Goal: Information Seeking & Learning: Learn about a topic

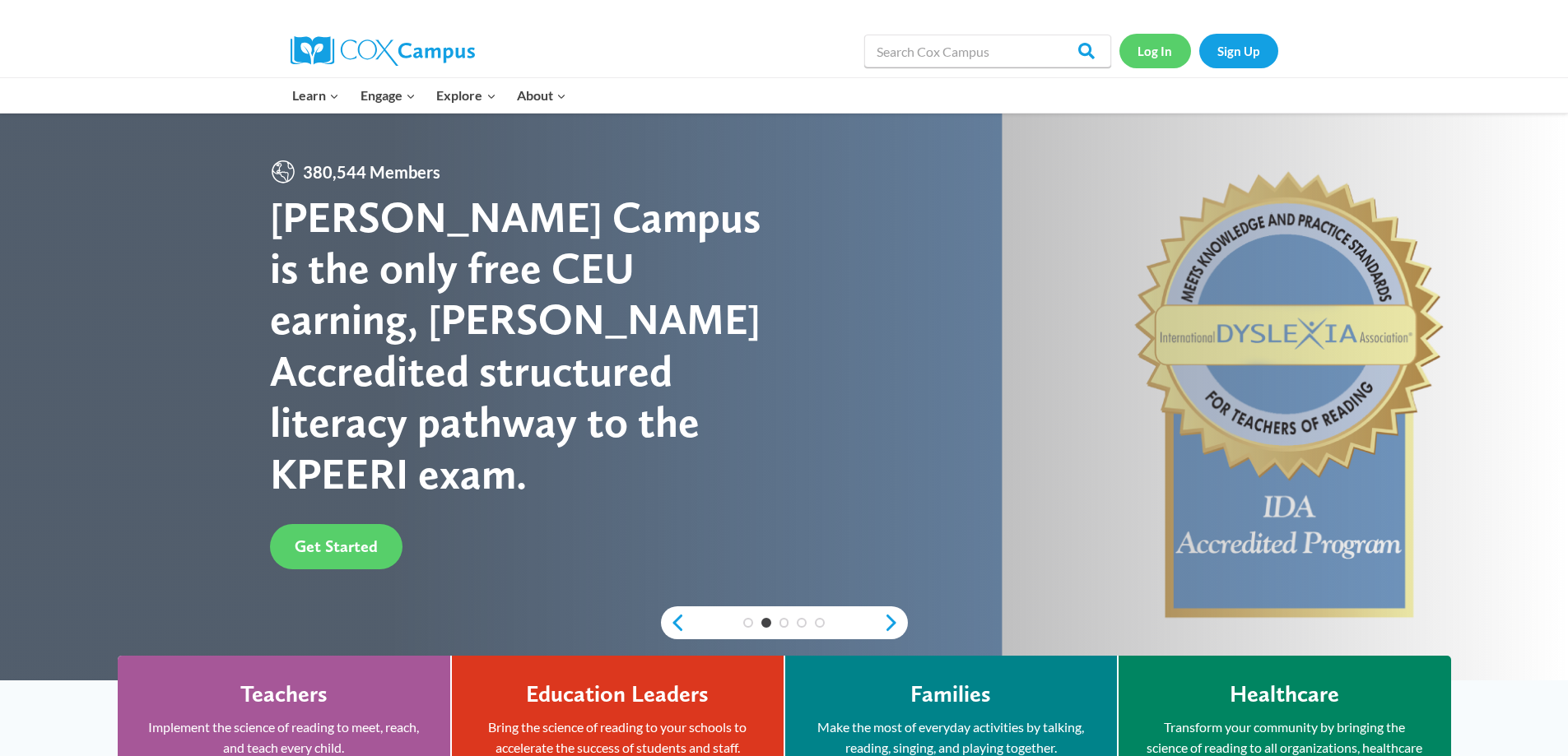
click at [1166, 57] on link "Log In" at bounding box center [1155, 51] width 72 height 34
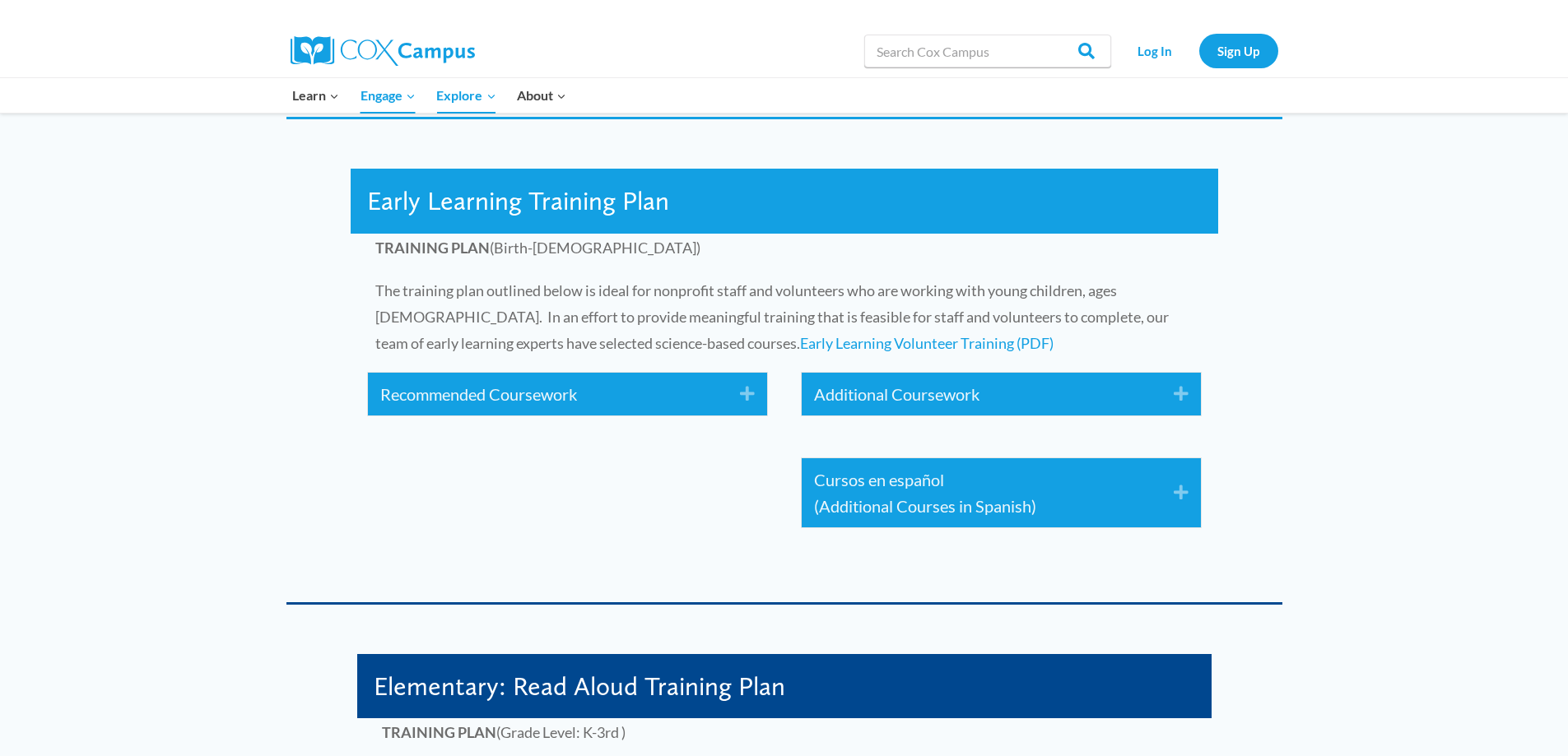
scroll to position [2633, 0]
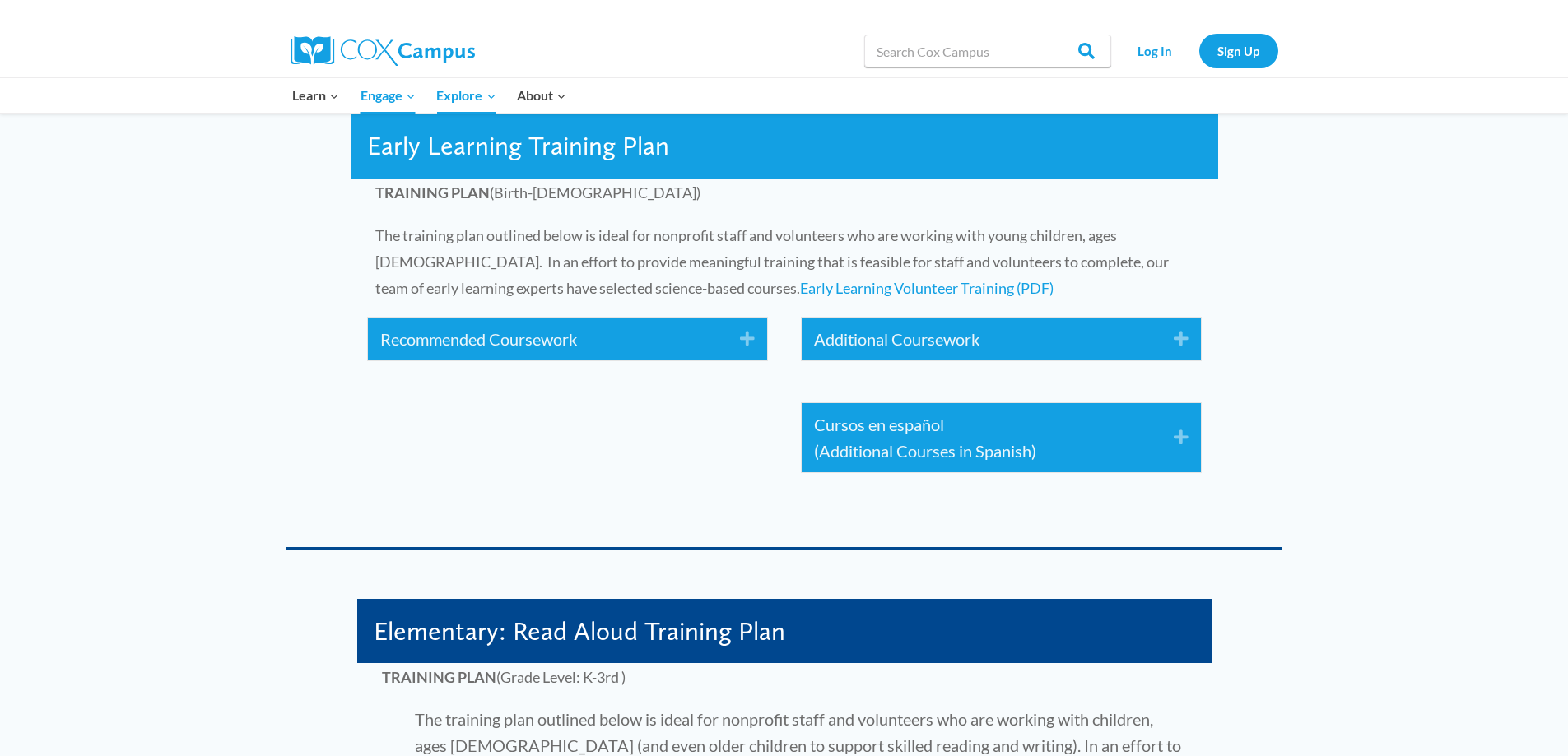
click at [732, 338] on icon "Expand" at bounding box center [741, 338] width 27 height 26
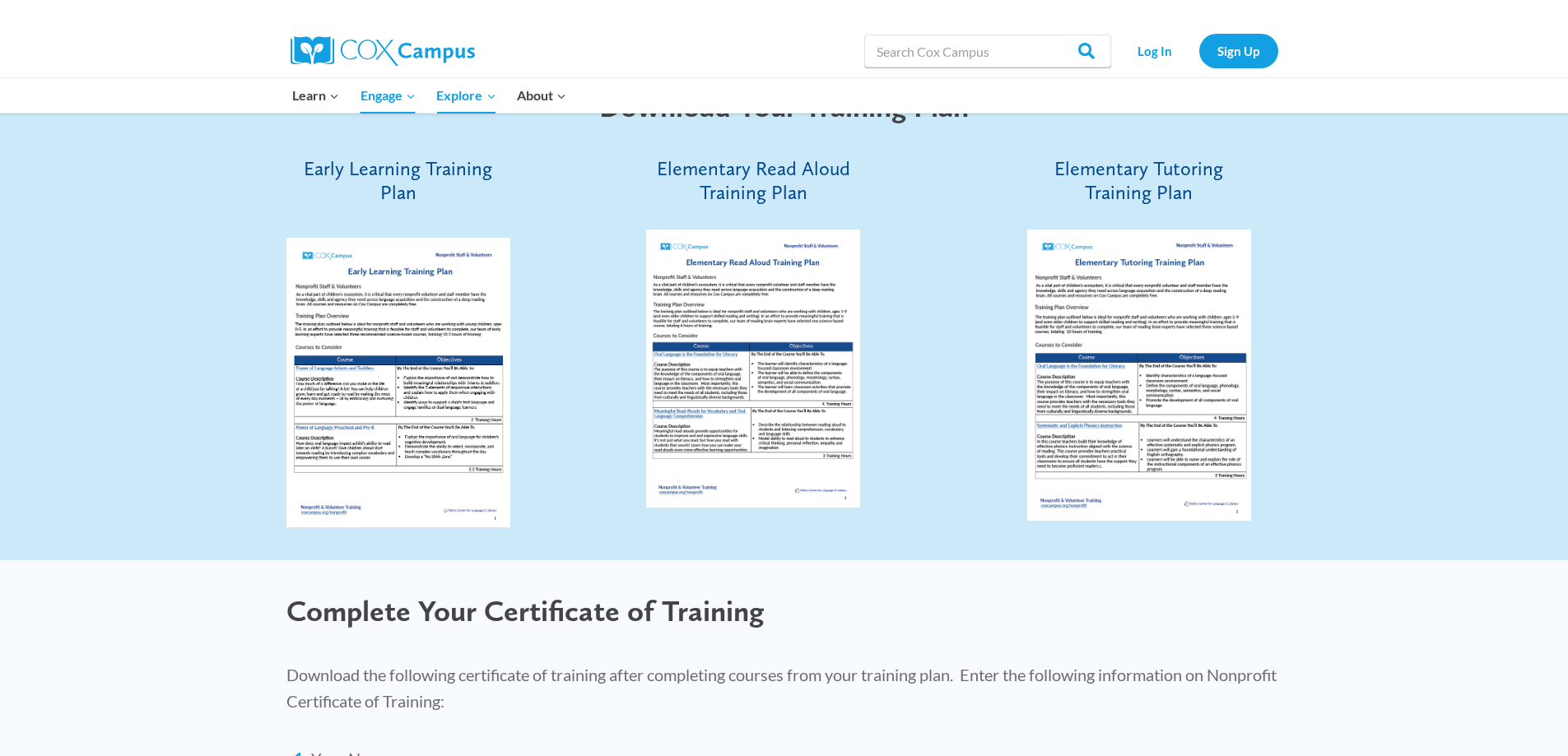
scroll to position [5677, 0]
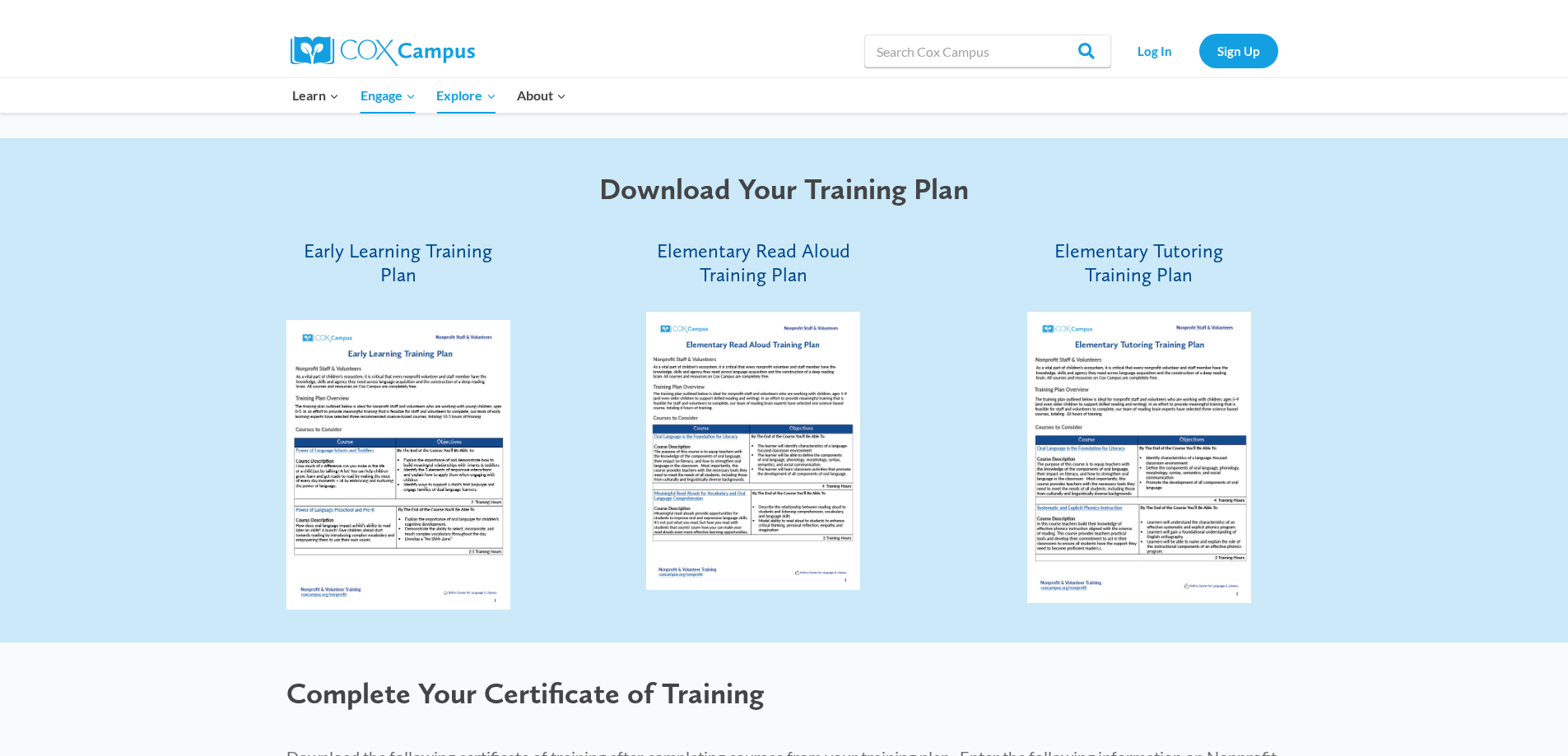
click at [402, 269] on span "Early Learning Training Plan" at bounding box center [397, 263] width 188 height 48
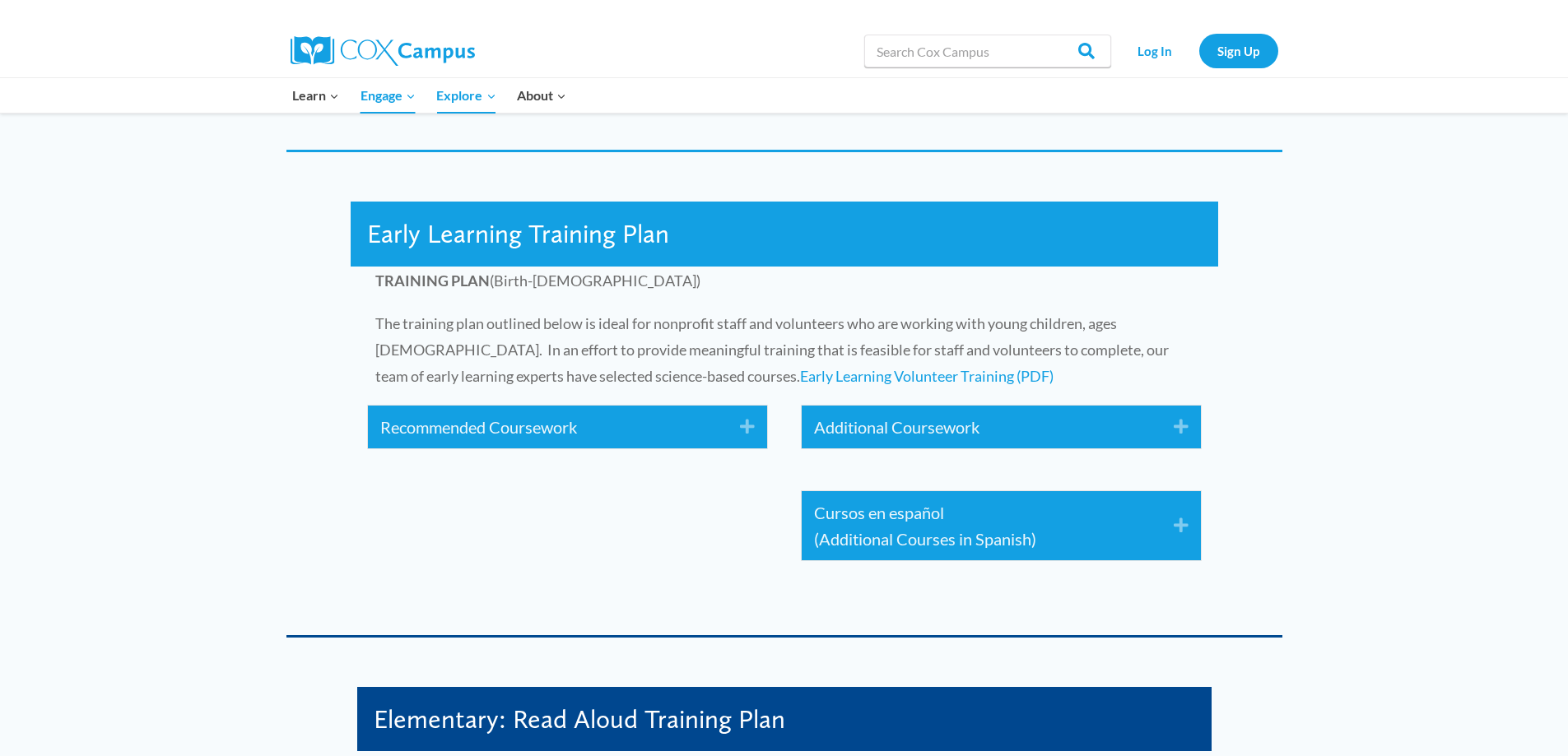
scroll to position [2551, 0]
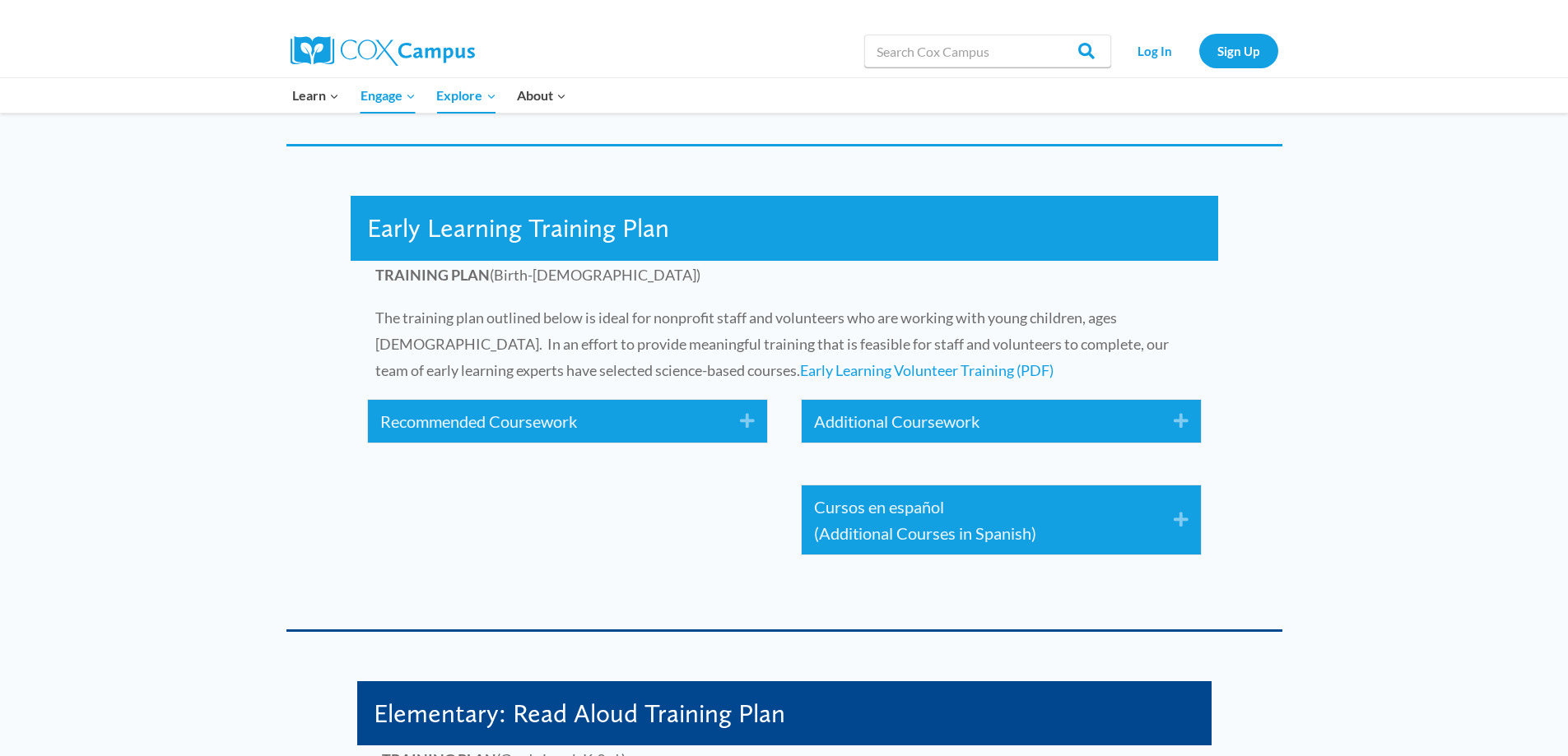
click at [710, 421] on link "Recommended Coursework" at bounding box center [547, 421] width 335 height 26
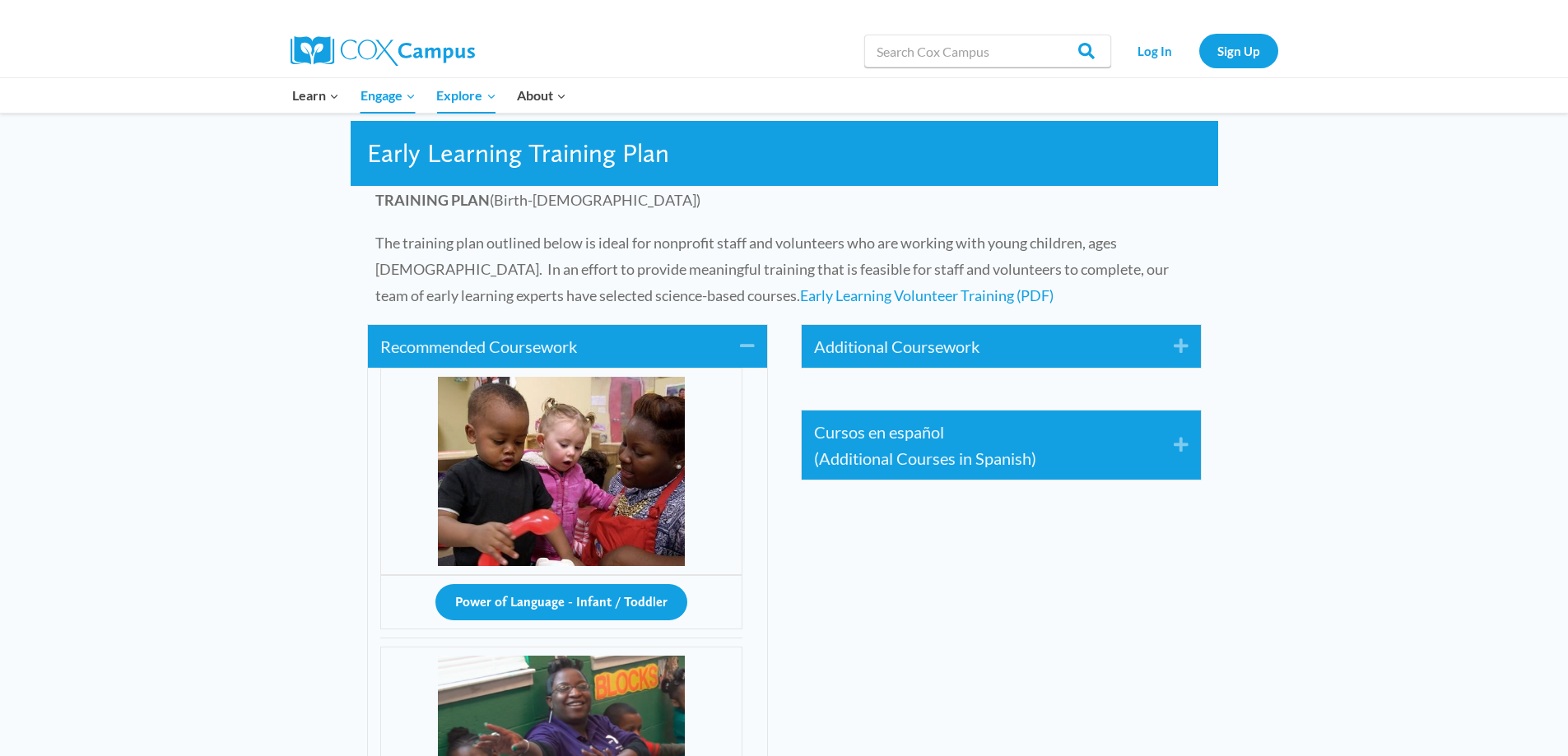
scroll to position [2880, 0]
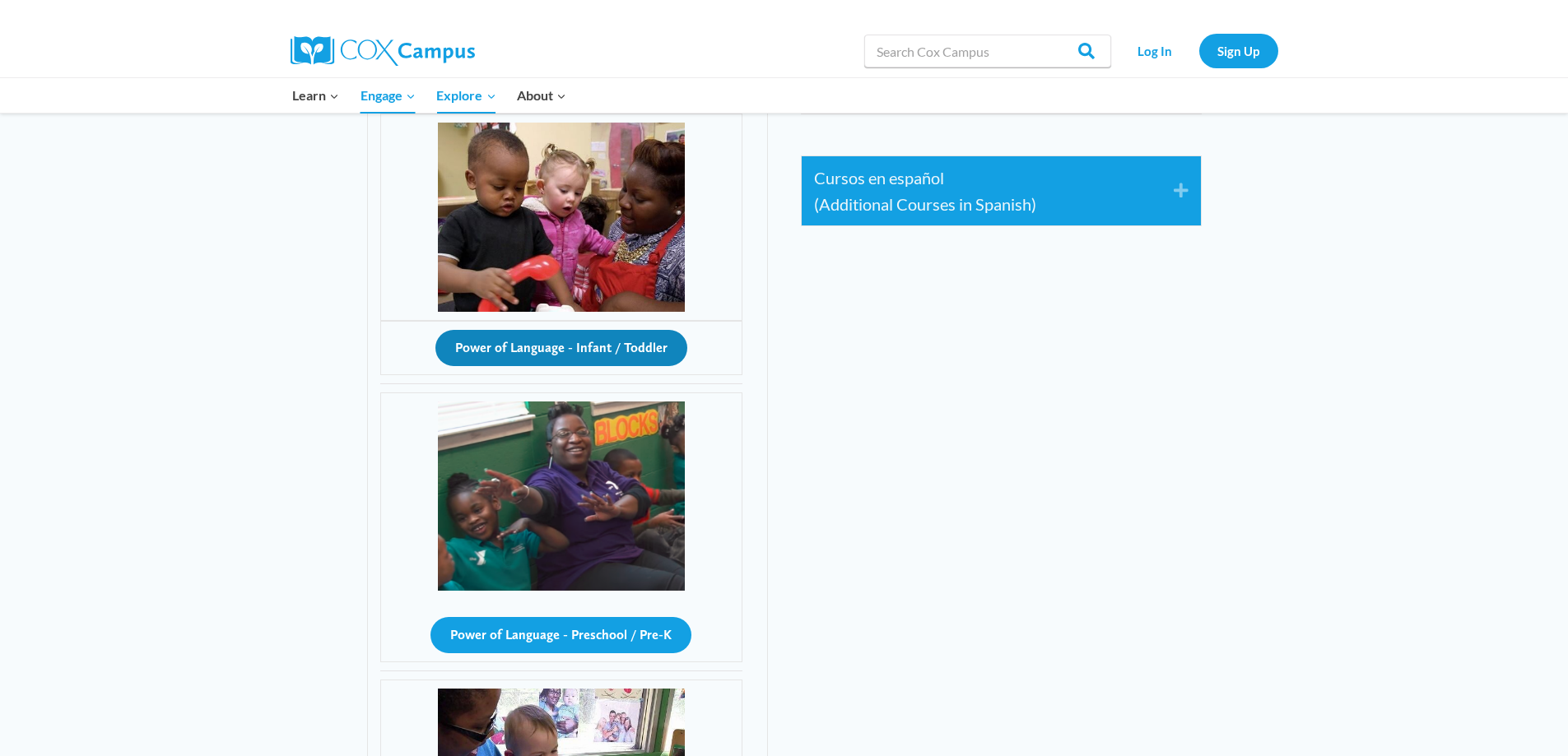
click at [551, 346] on button "Power of Language - Infant / Toddler" at bounding box center [561, 348] width 252 height 36
